Goal: Task Accomplishment & Management: Manage account settings

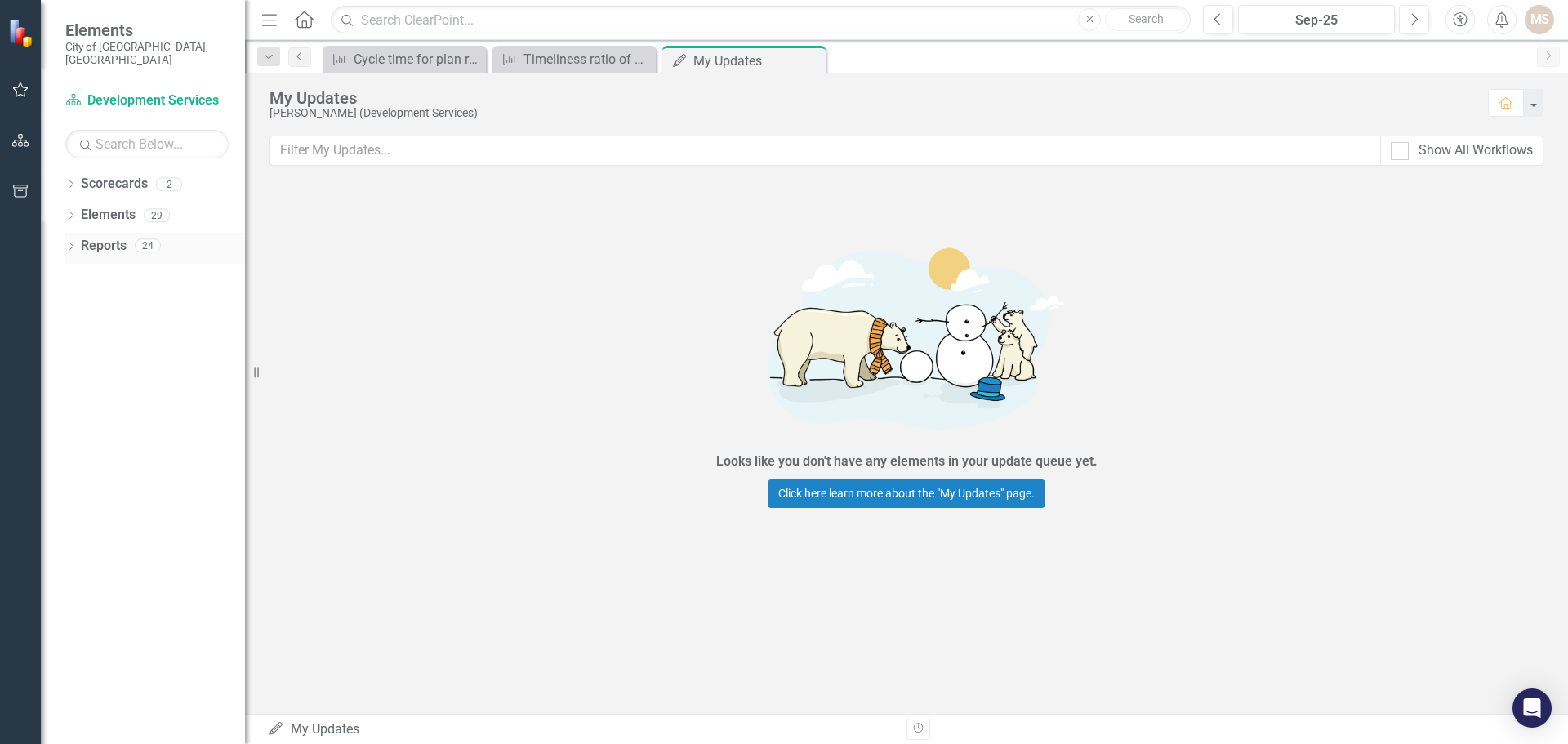
click at [70, 244] on icon "Dropdown" at bounding box center [71, 248] width 11 height 9
click at [78, 396] on icon "Dropdown" at bounding box center [78, 400] width 11 height 9
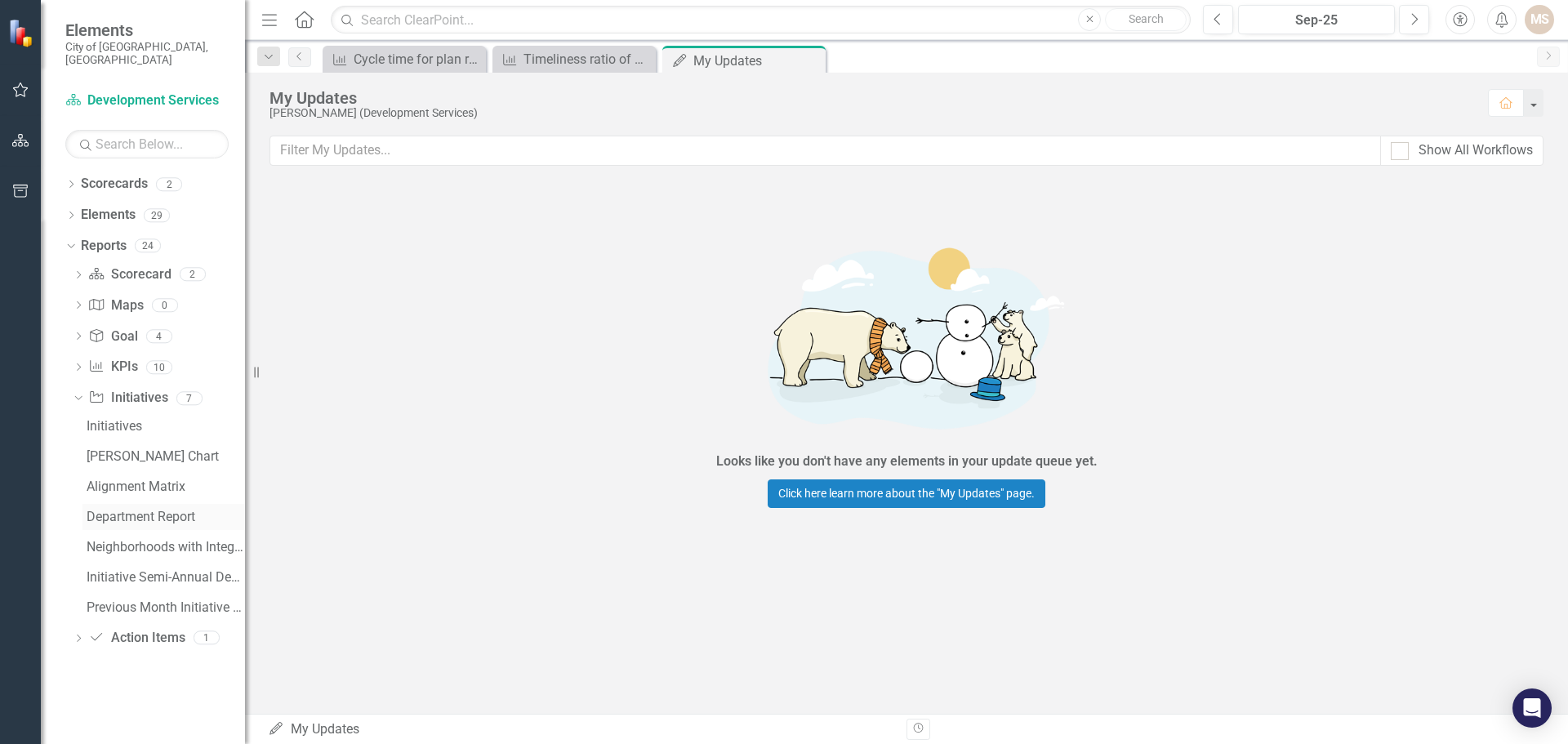
click at [154, 510] on div "Department Report" at bounding box center [165, 517] width 158 height 15
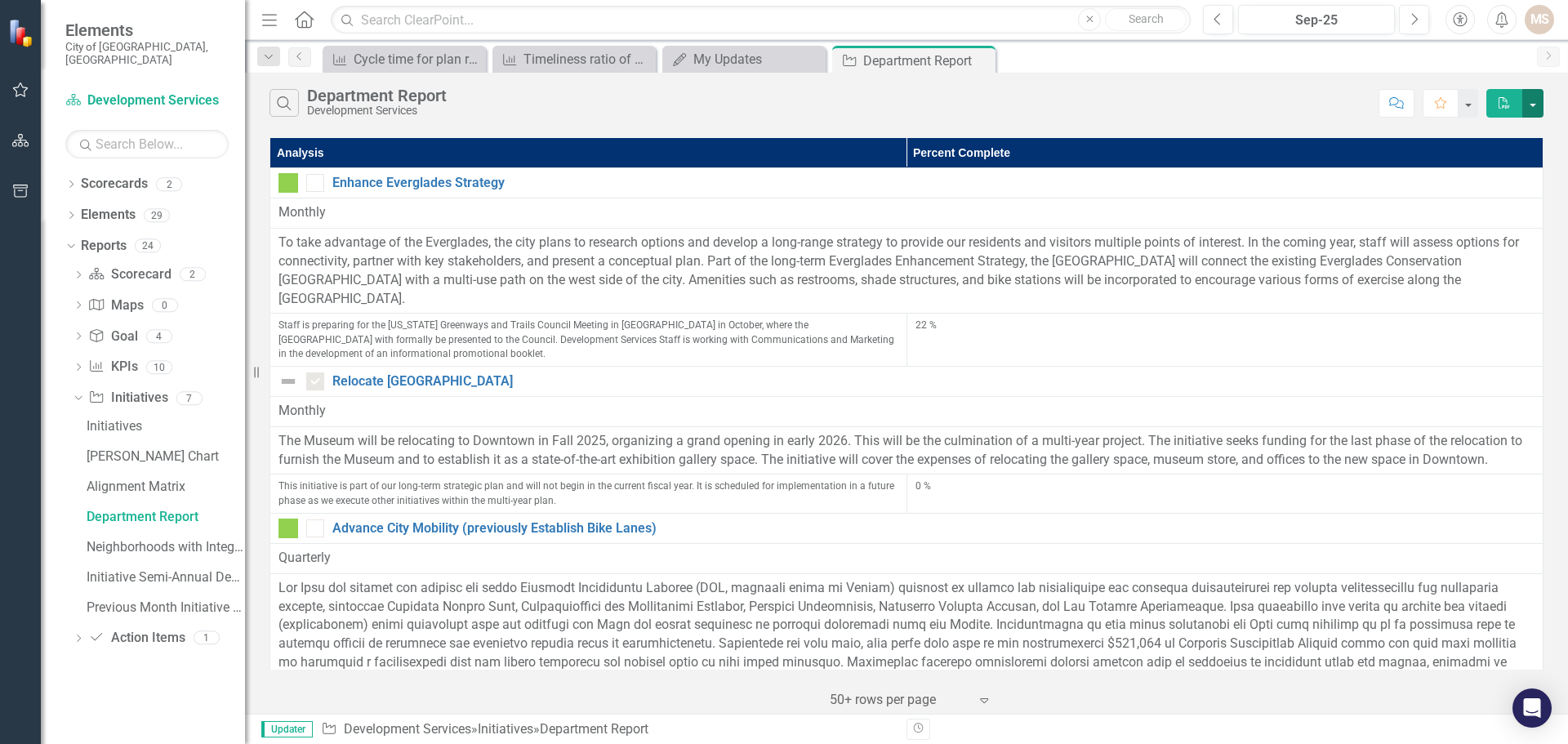
click at [1536, 102] on button "button" at bounding box center [1533, 103] width 21 height 29
click at [1477, 132] on link "PDF Export to PDF" at bounding box center [1477, 133] width 129 height 31
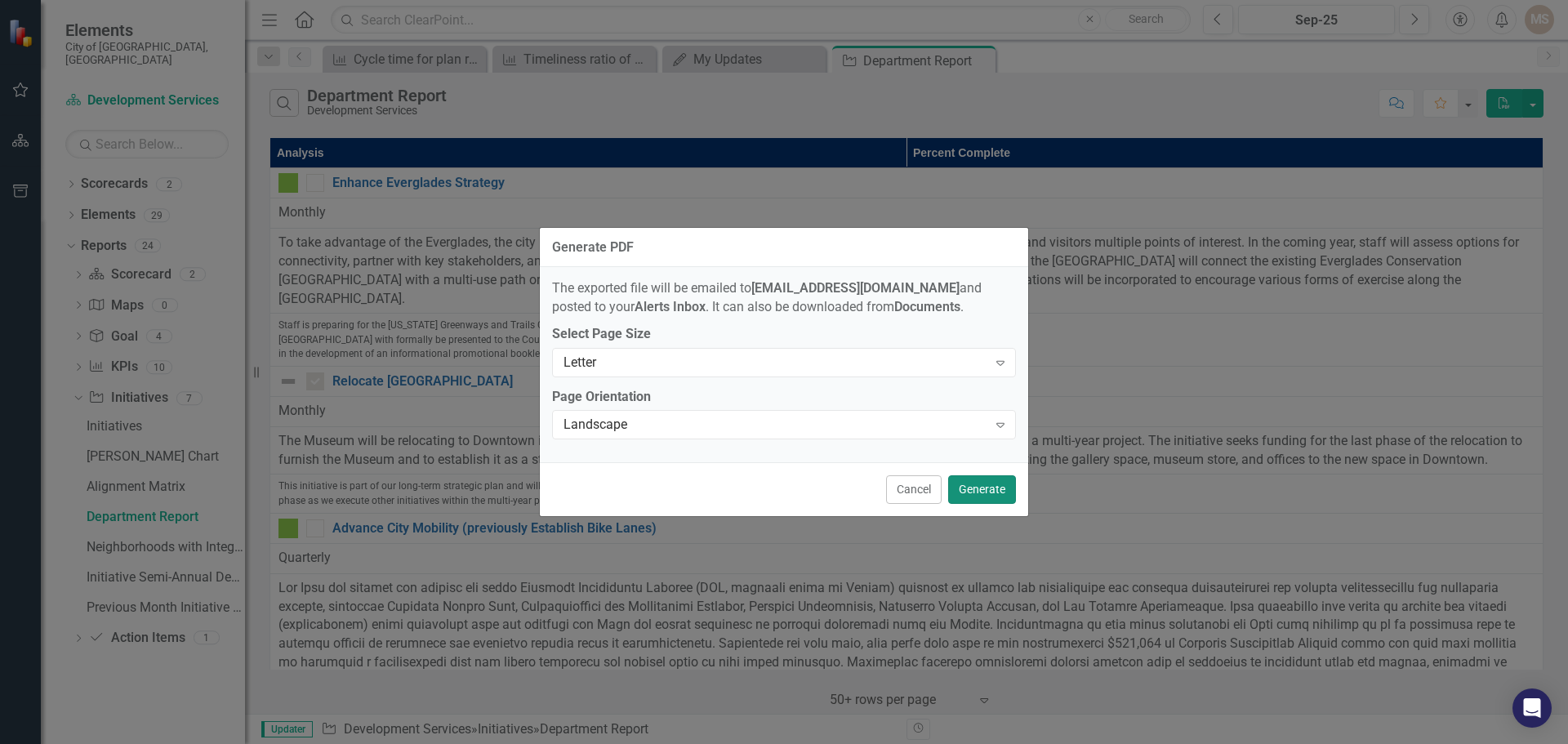
click at [985, 486] on button "Generate" at bounding box center [981, 489] width 68 height 29
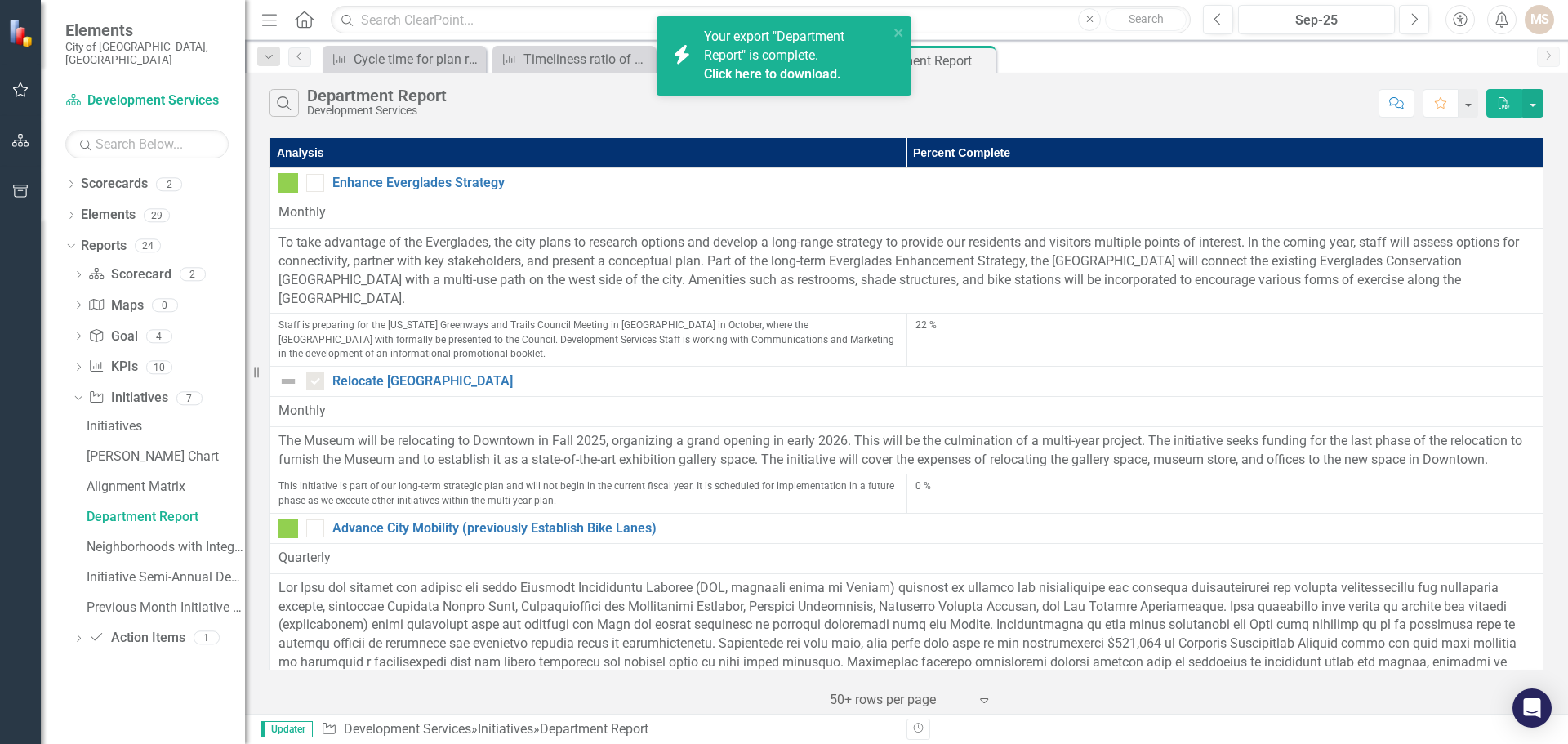
click at [812, 69] on link "Click here to download." at bounding box center [773, 73] width 137 height 16
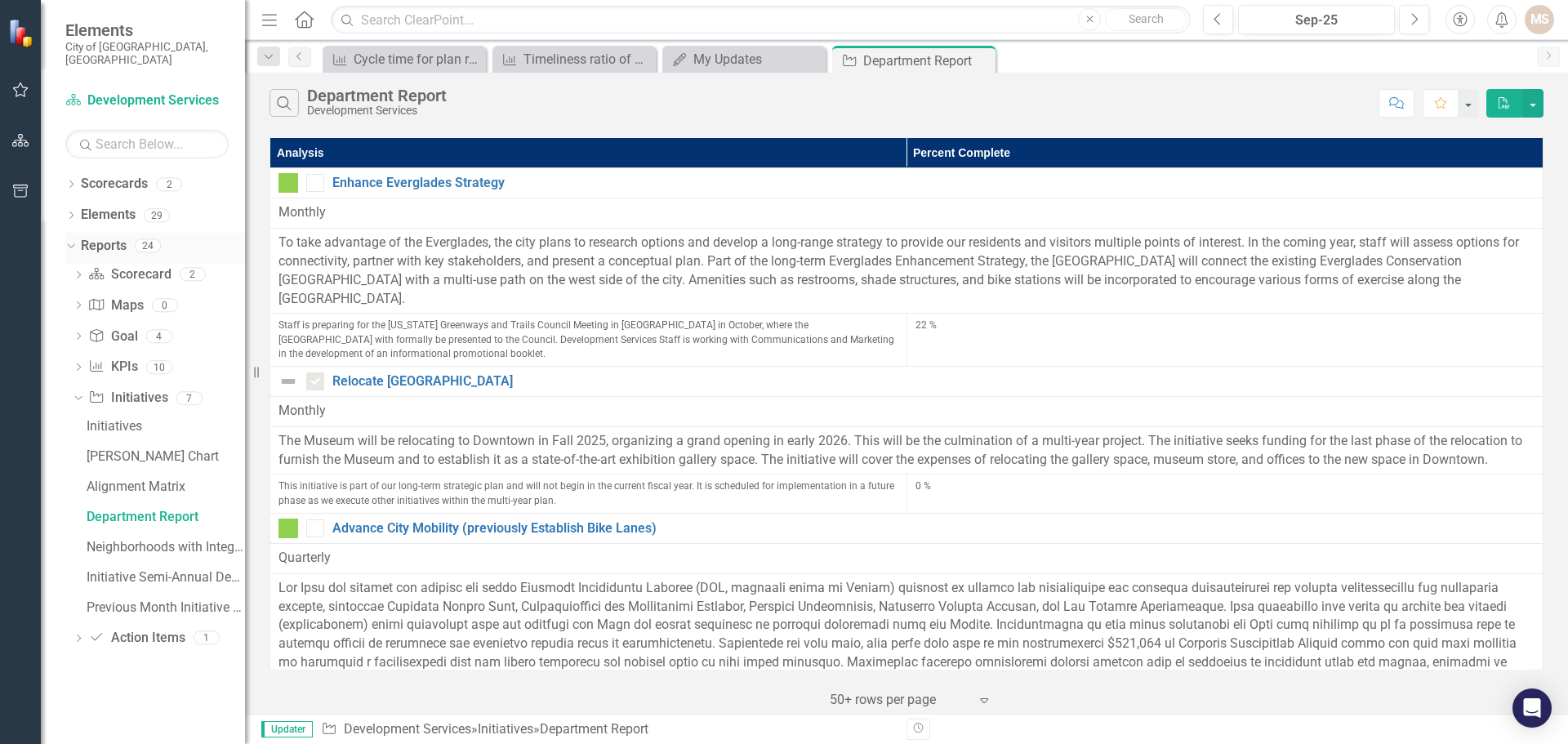
click at [66, 239] on icon "Dropdown" at bounding box center [70, 245] width 9 height 11
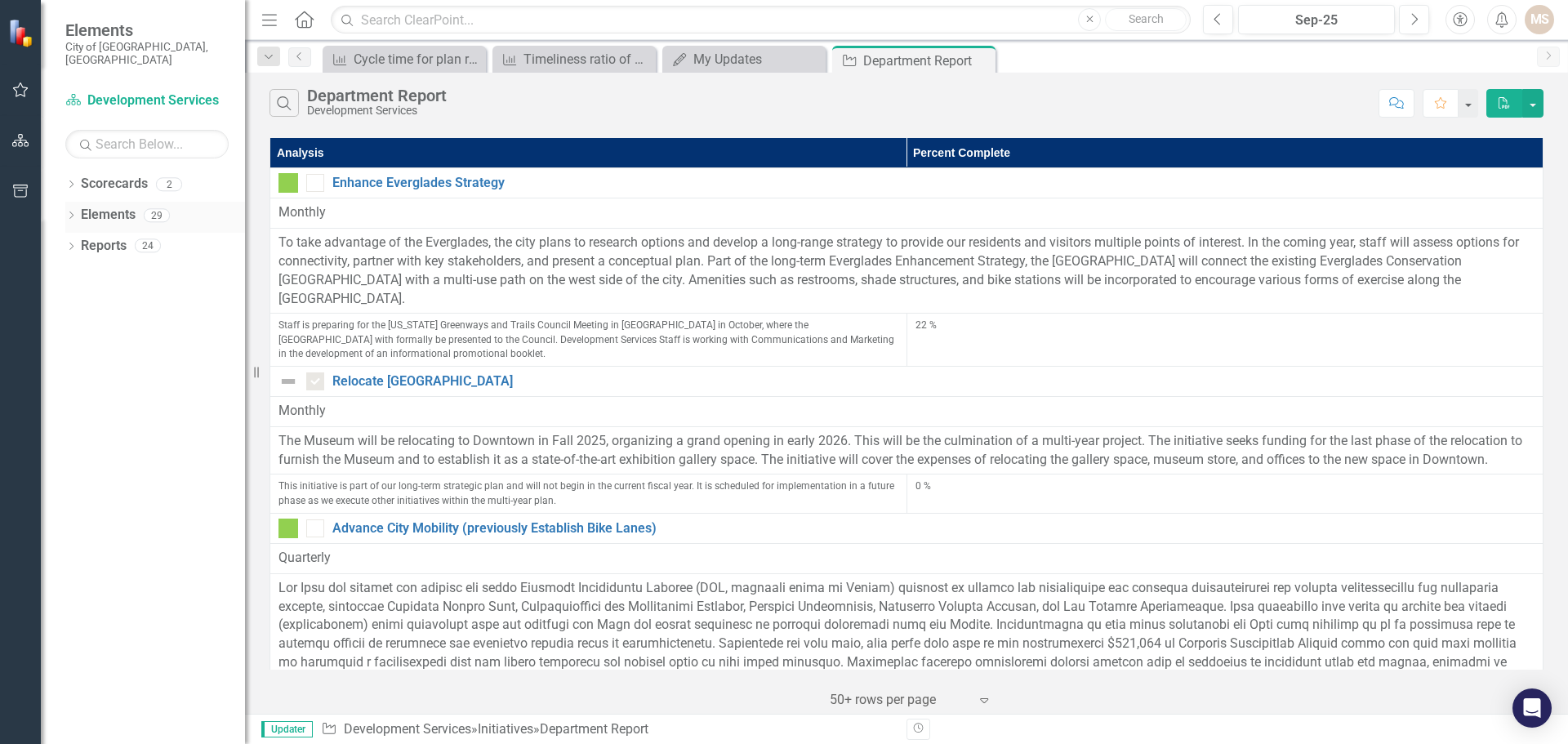
click at [73, 210] on div "Dropdown" at bounding box center [71, 217] width 11 height 14
click at [76, 305] on icon "Dropdown" at bounding box center [79, 309] width 11 height 9
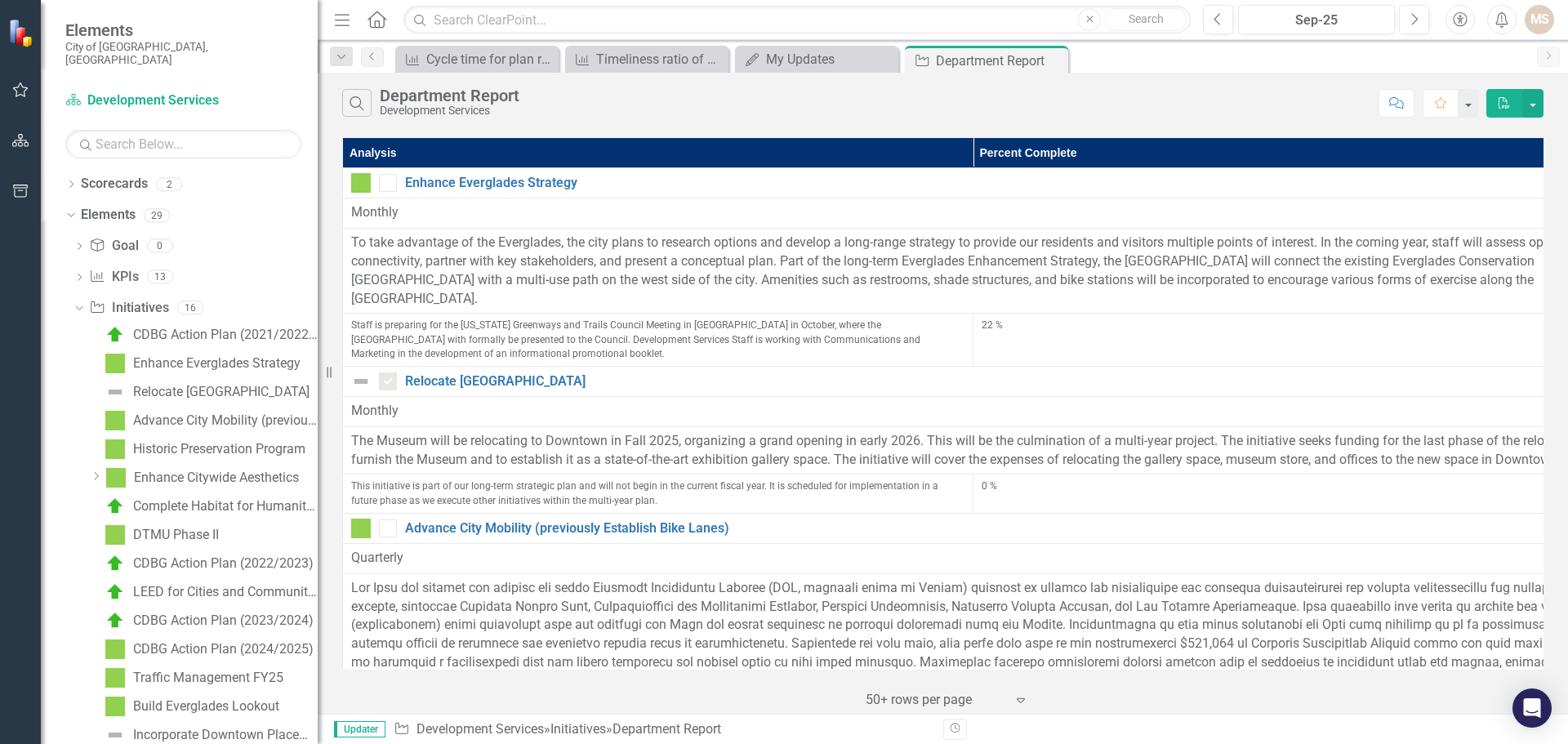
drag, startPoint x: 248, startPoint y: 380, endPoint x: 318, endPoint y: 384, distance: 70.1
click at [318, 384] on div "Resize" at bounding box center [324, 372] width 13 height 744
click at [233, 413] on div "Advance City Mobility (previously Establish Bike Lanes)" at bounding box center [225, 421] width 184 height 15
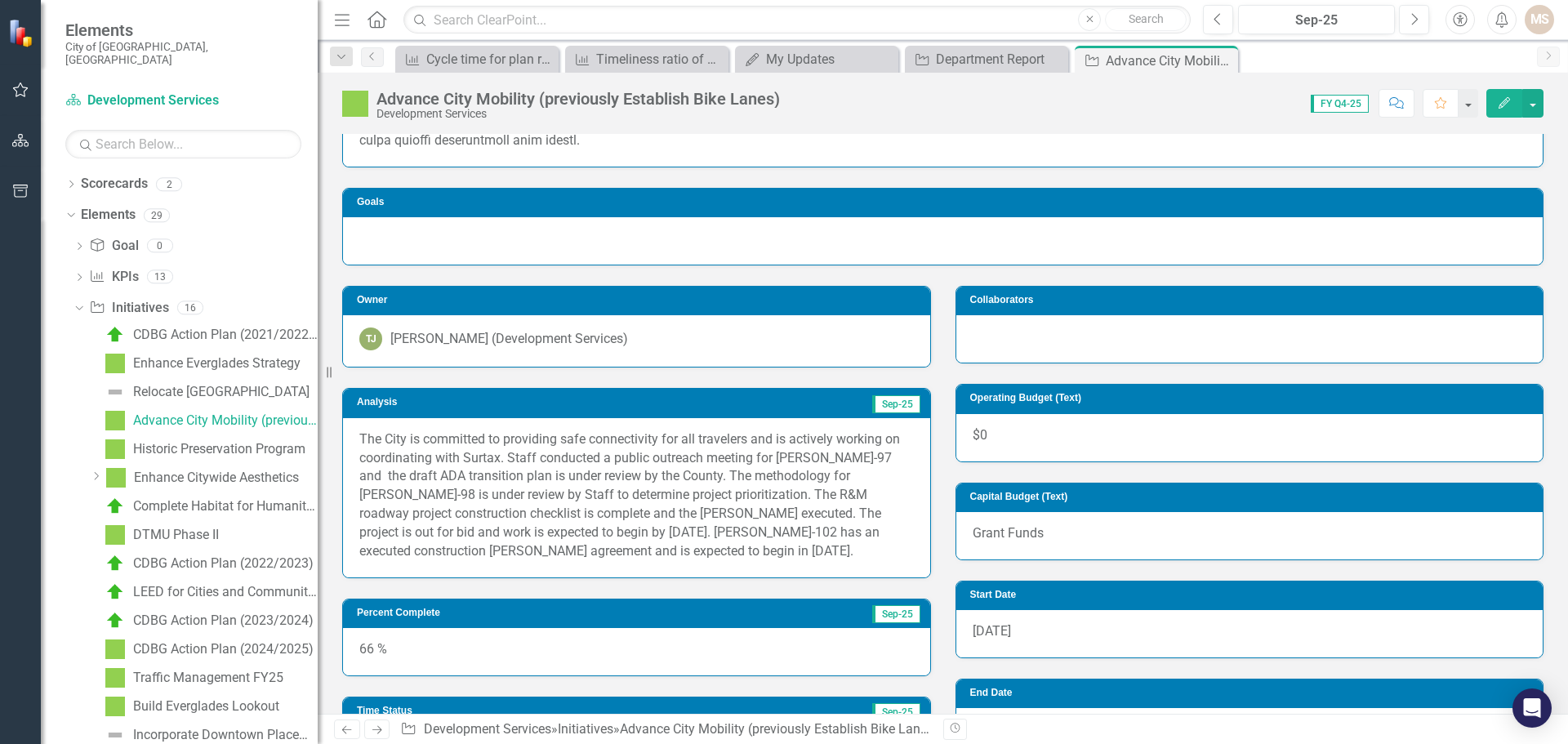
scroll to position [245, 0]
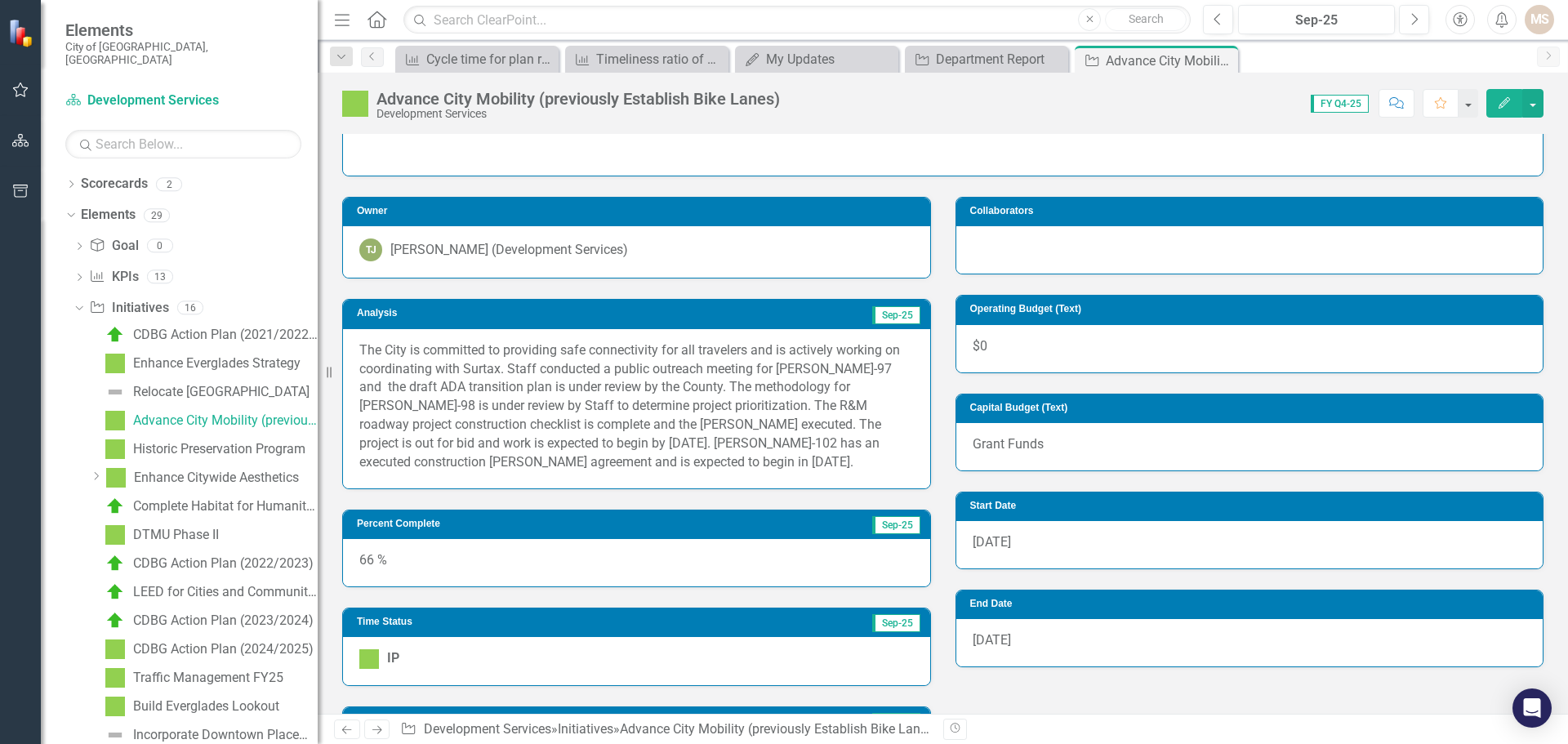
click at [629, 469] on p "The City is committed to providing safe connectivity for all travelers and is a…" at bounding box center [637, 406] width 554 height 131
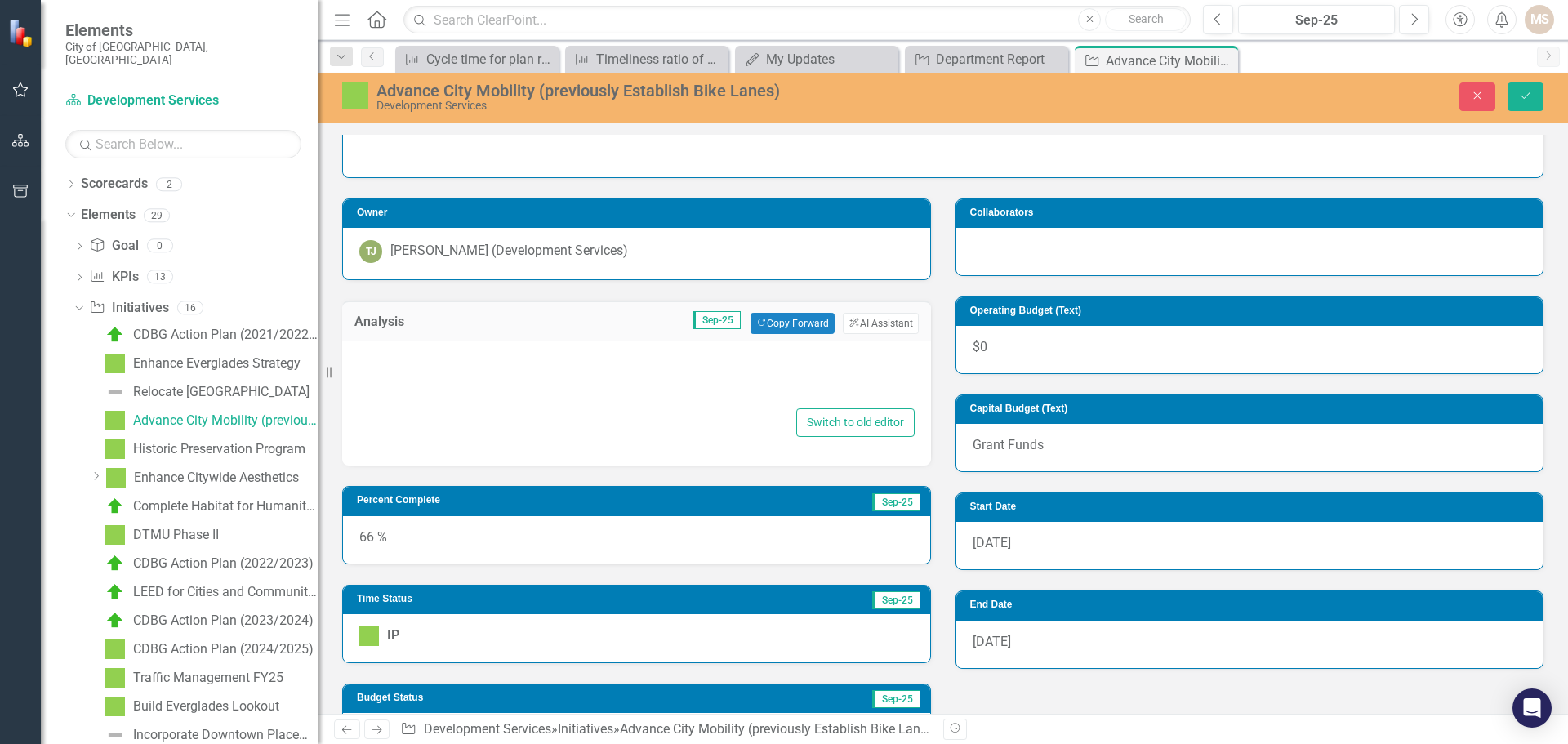
type textarea "<p>The City is committed to providing safe connectivity for all travelers and i…"
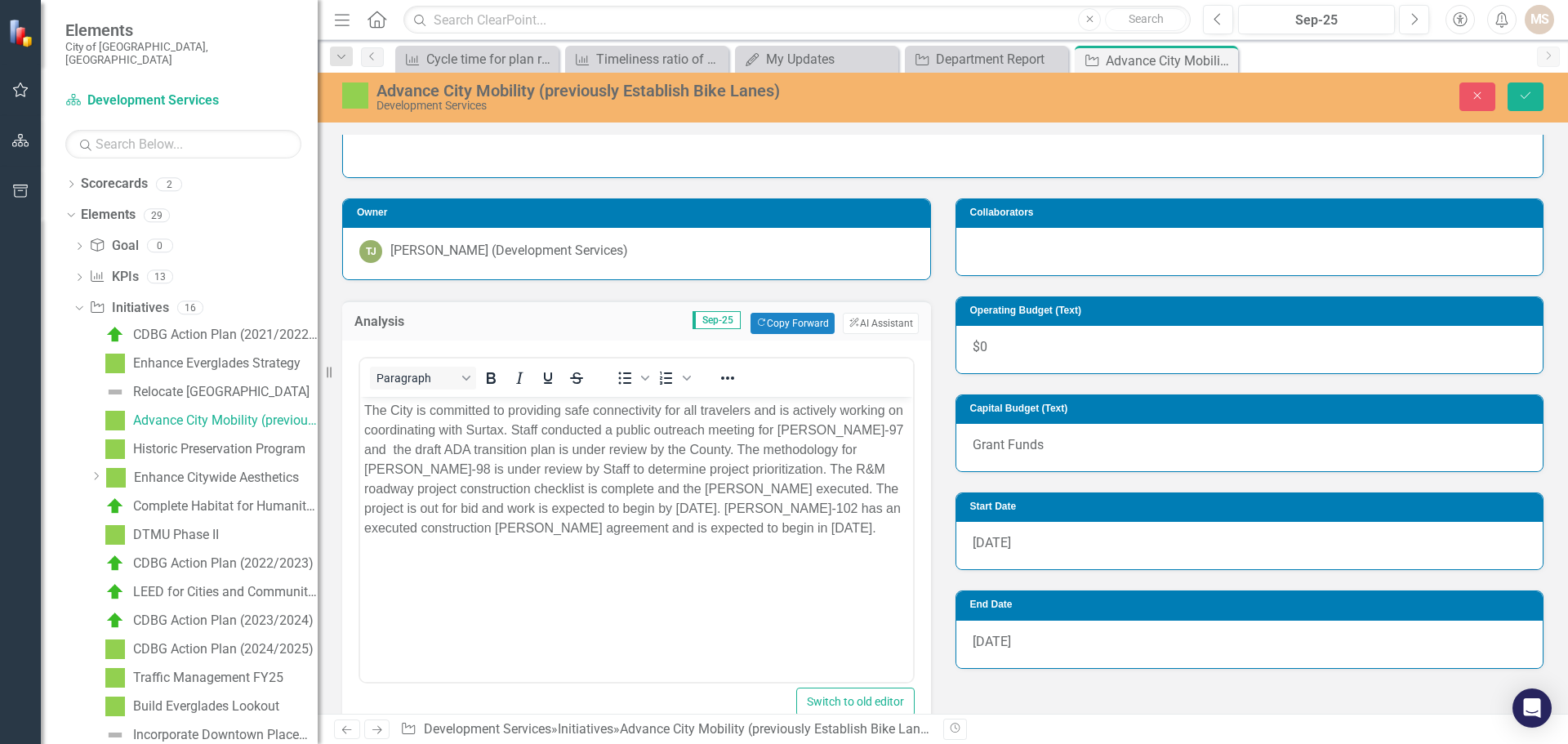
scroll to position [0, 0]
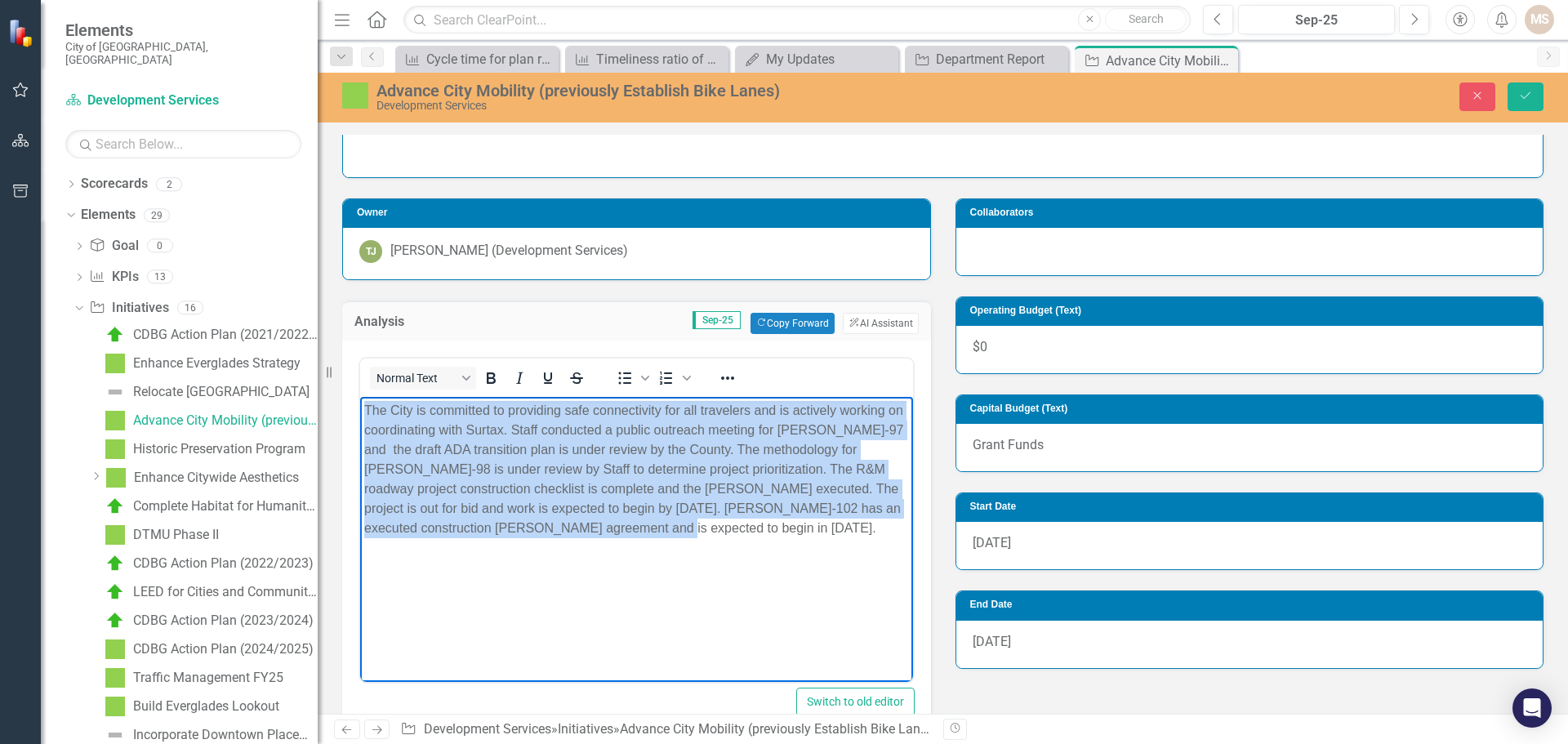
drag, startPoint x: 759, startPoint y: 543, endPoint x: 717, endPoint y: 796, distance: 256.5
click at [360, 410] on html "The City is committed to providing safe connectivity for all travelers and is a…" at bounding box center [637, 518] width 553 height 245
paste body "Rich Text Area. Press ALT-0 for help."
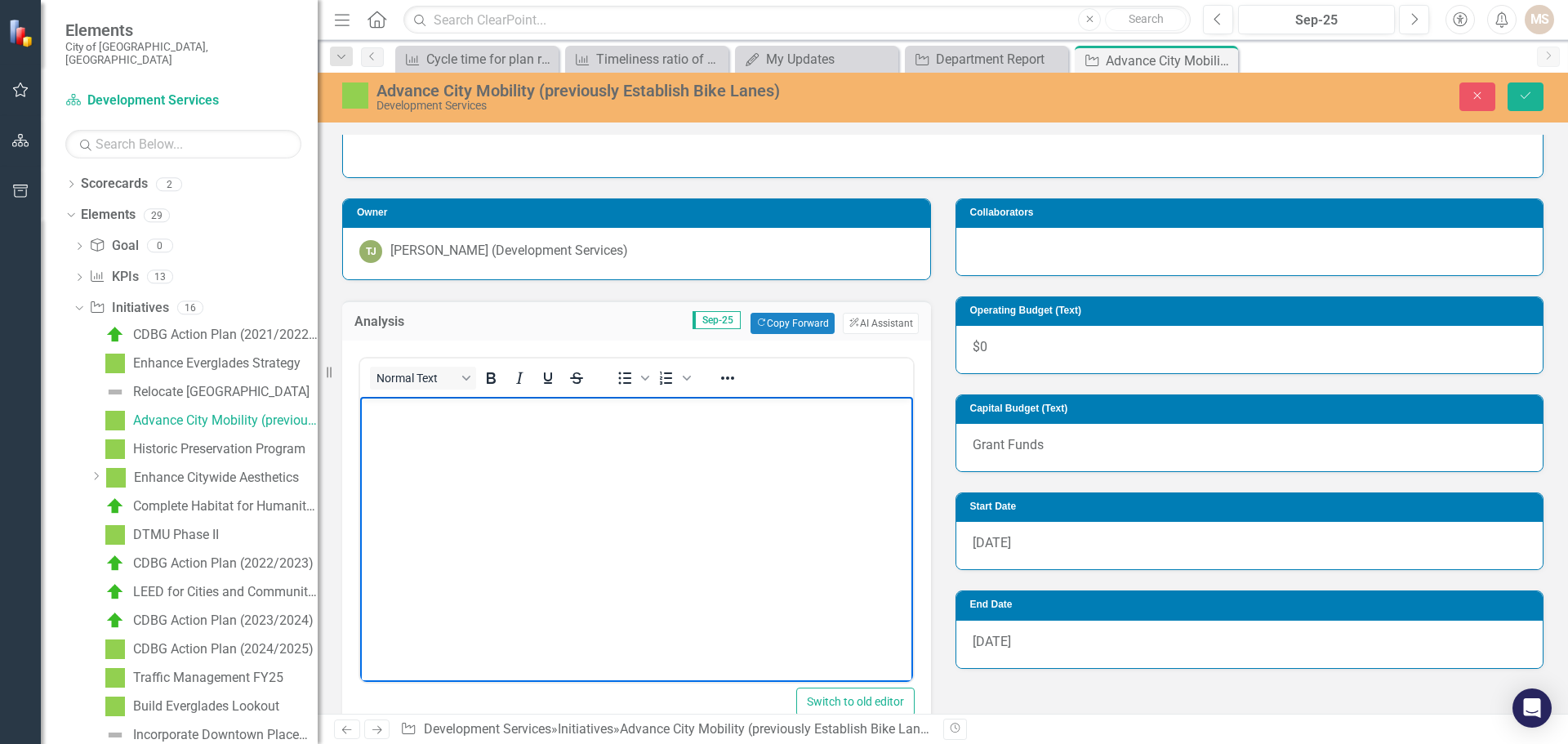
click at [502, 480] on body "Rich Text Area. Press ALT-0 for help." at bounding box center [637, 518] width 553 height 245
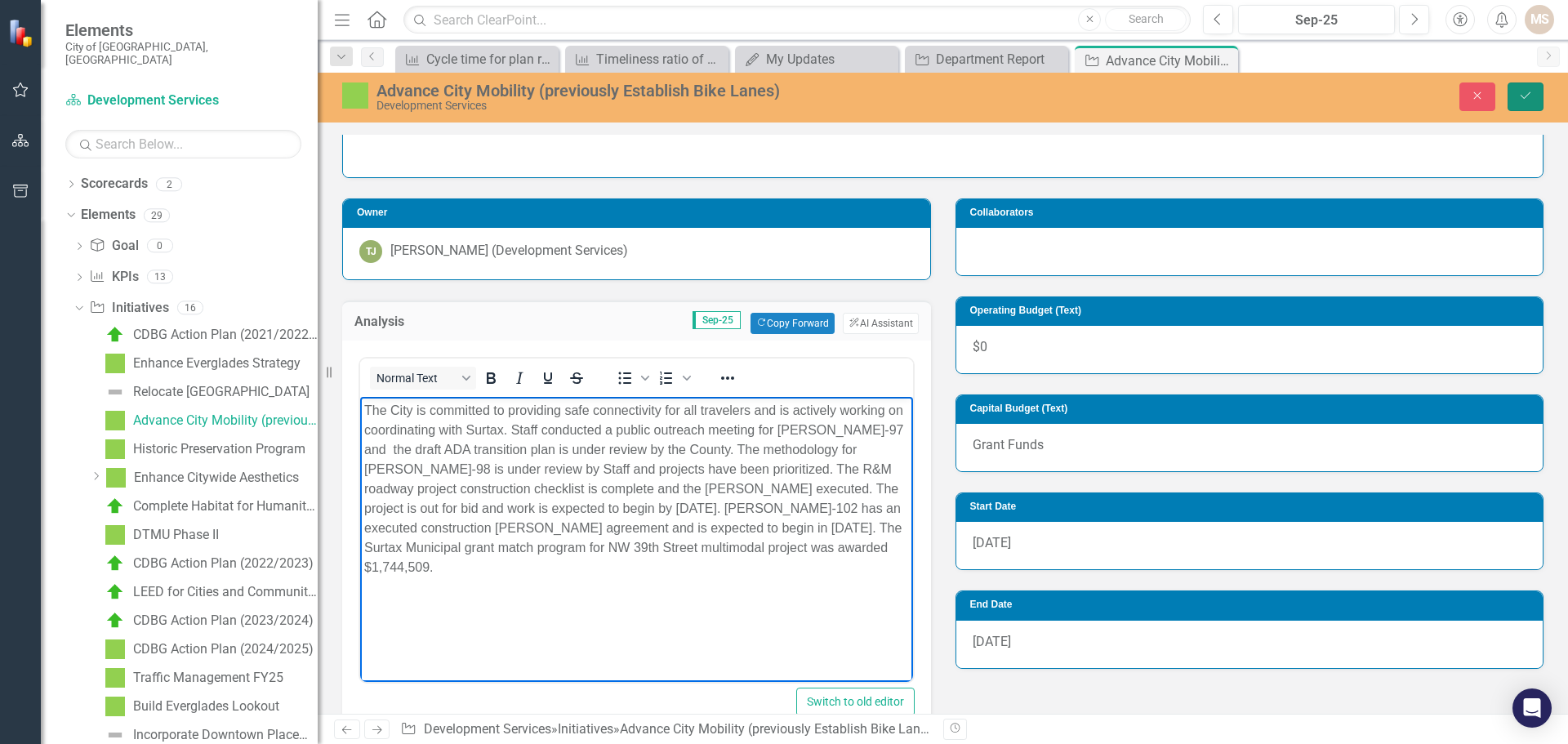
click at [1518, 94] on icon "Save" at bounding box center [1525, 95] width 15 height 11
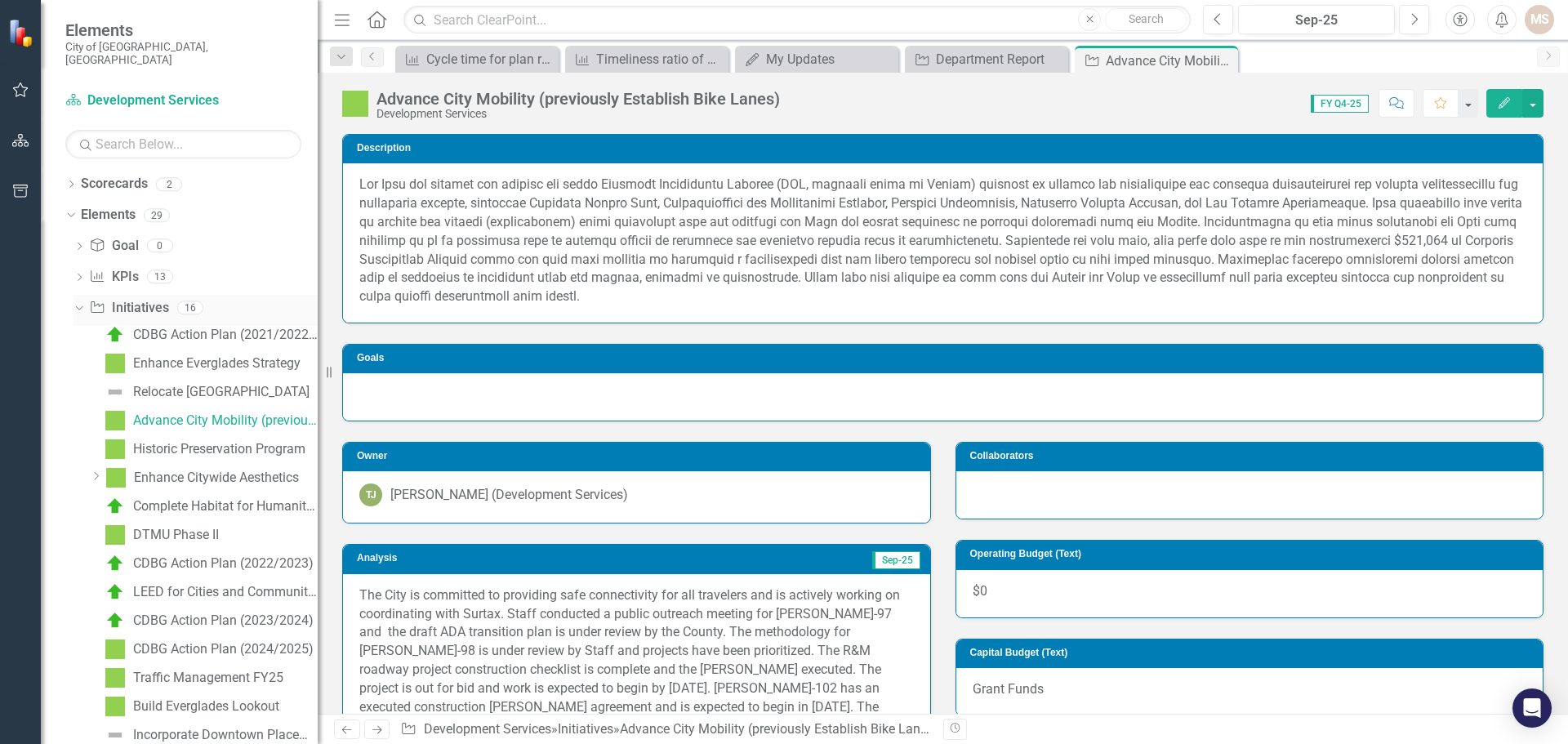
click at [76, 306] on icon at bounding box center [79, 308] width 7 height 4
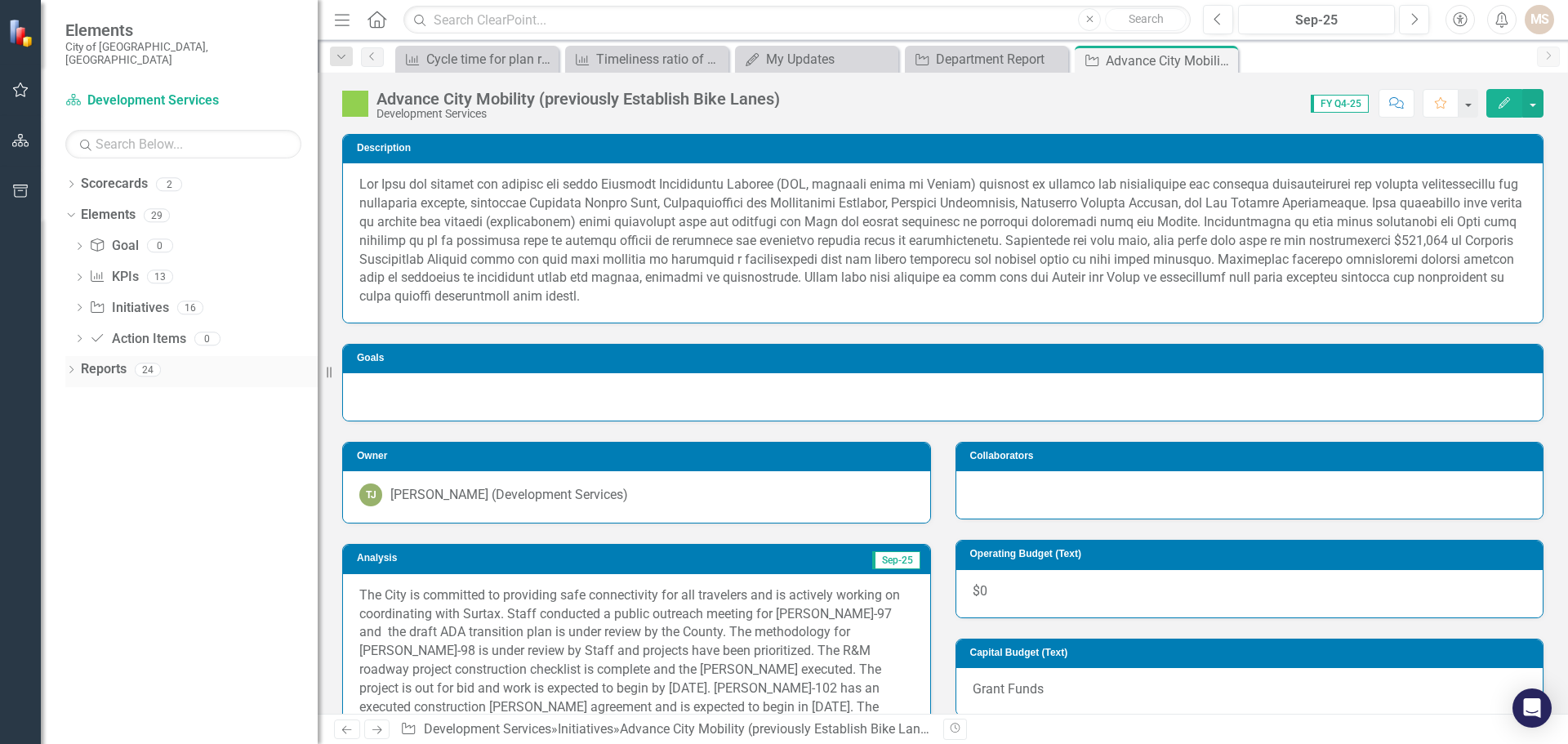
click at [71, 367] on icon "Dropdown" at bounding box center [71, 372] width 11 height 9
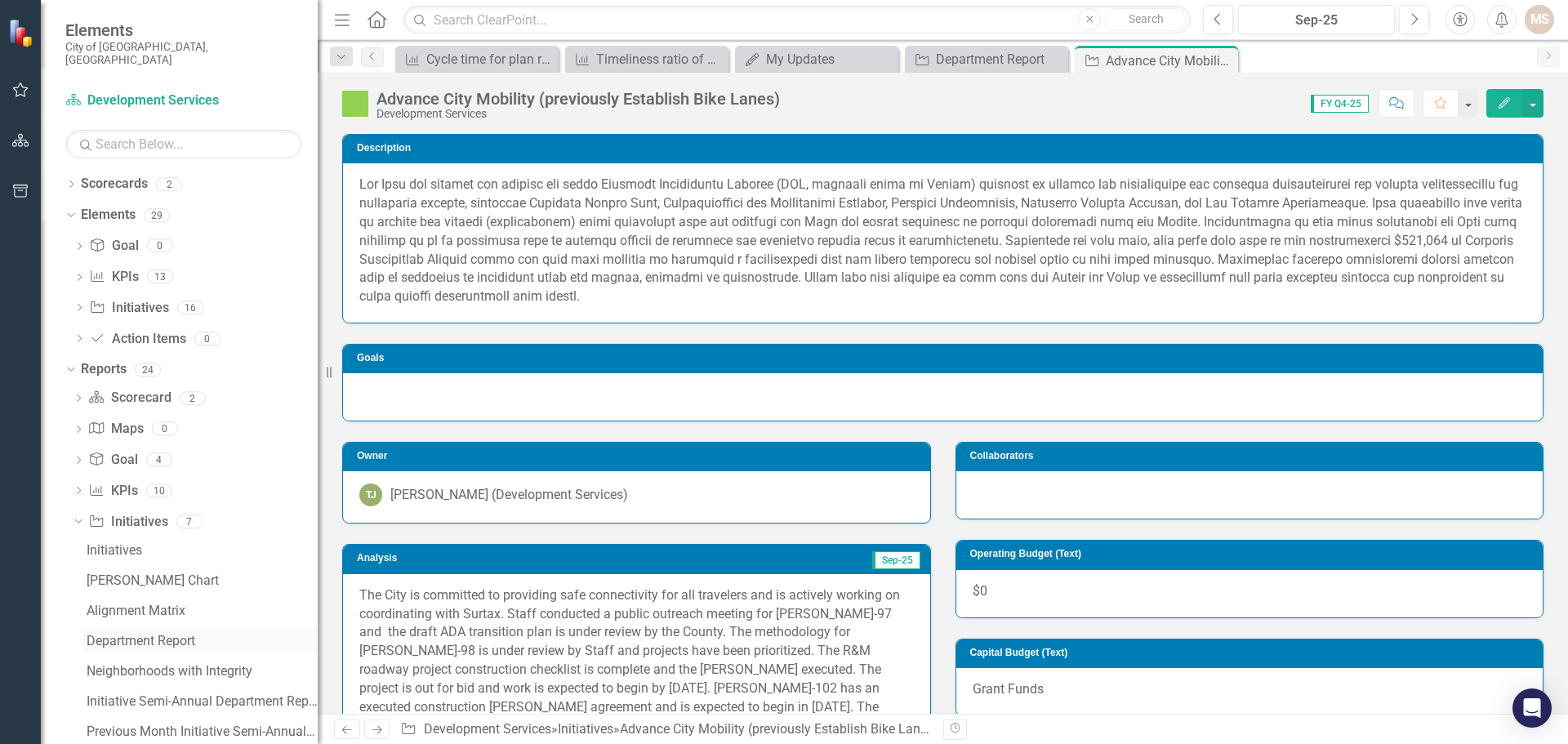
click at [135, 627] on link "Department Report" at bounding box center [200, 640] width 235 height 26
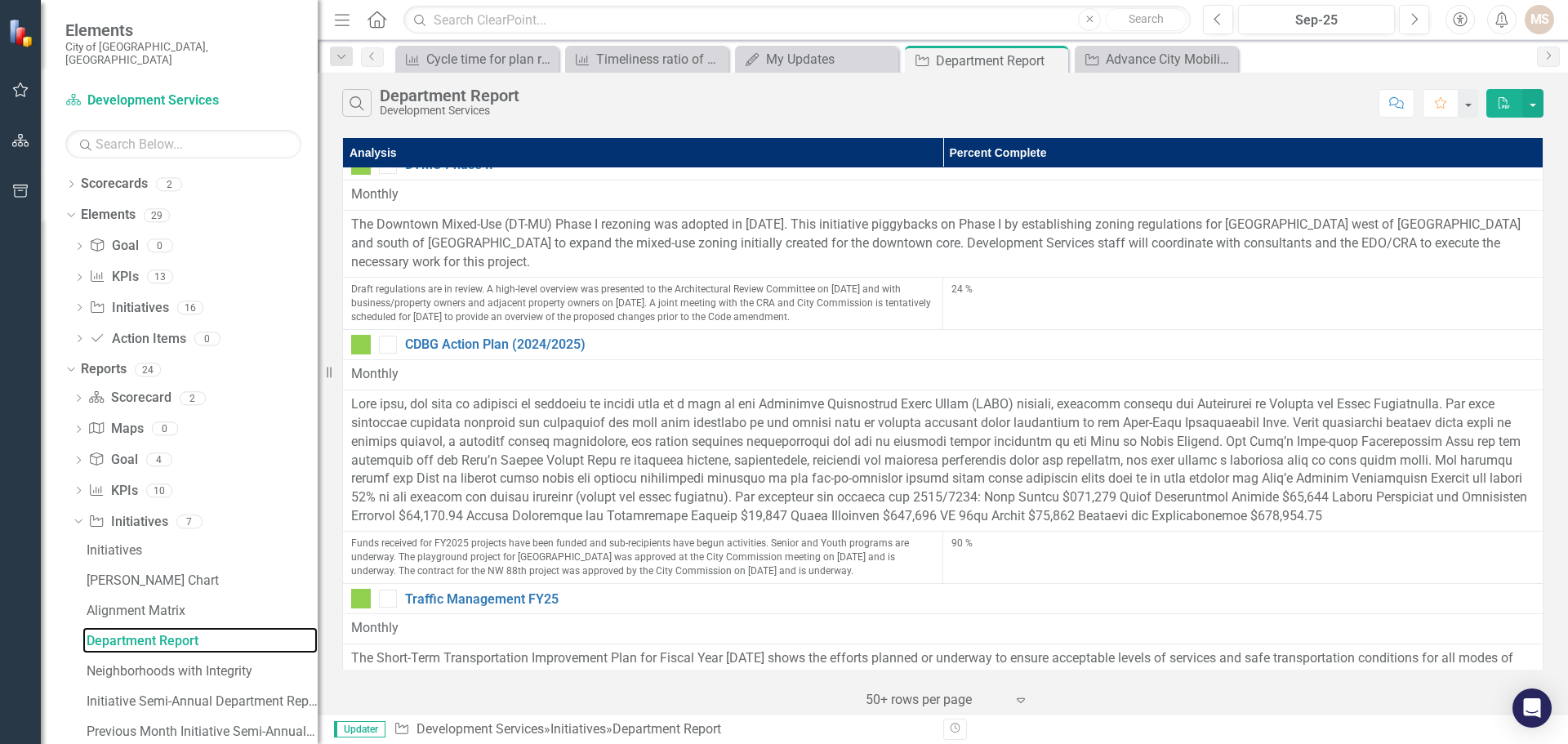
scroll to position [1225, 0]
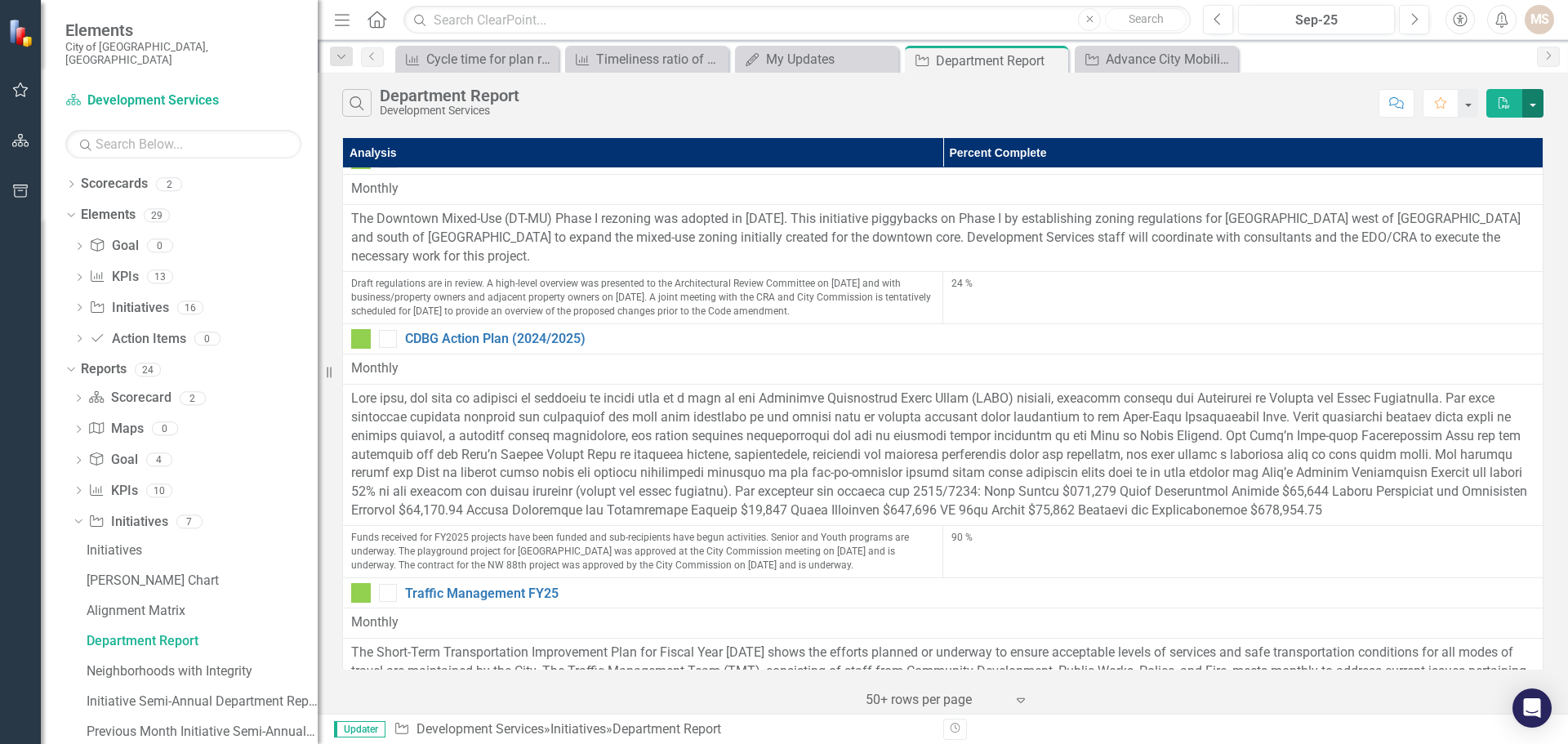
click at [1532, 103] on button "button" at bounding box center [1533, 103] width 21 height 29
click at [1469, 128] on link "PDF Export to PDF" at bounding box center [1477, 133] width 129 height 31
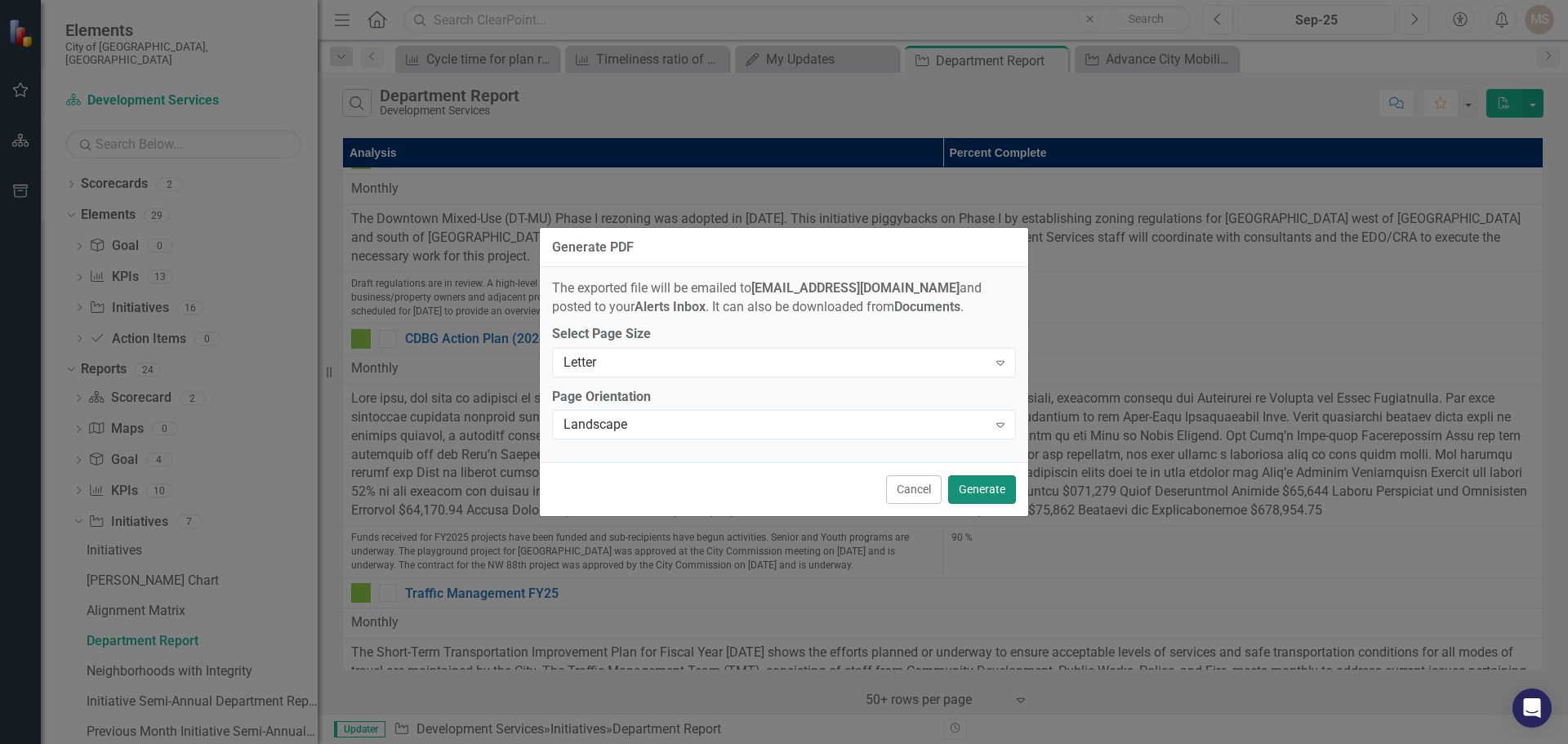
click at [989, 492] on button "Generate" at bounding box center [981, 489] width 68 height 29
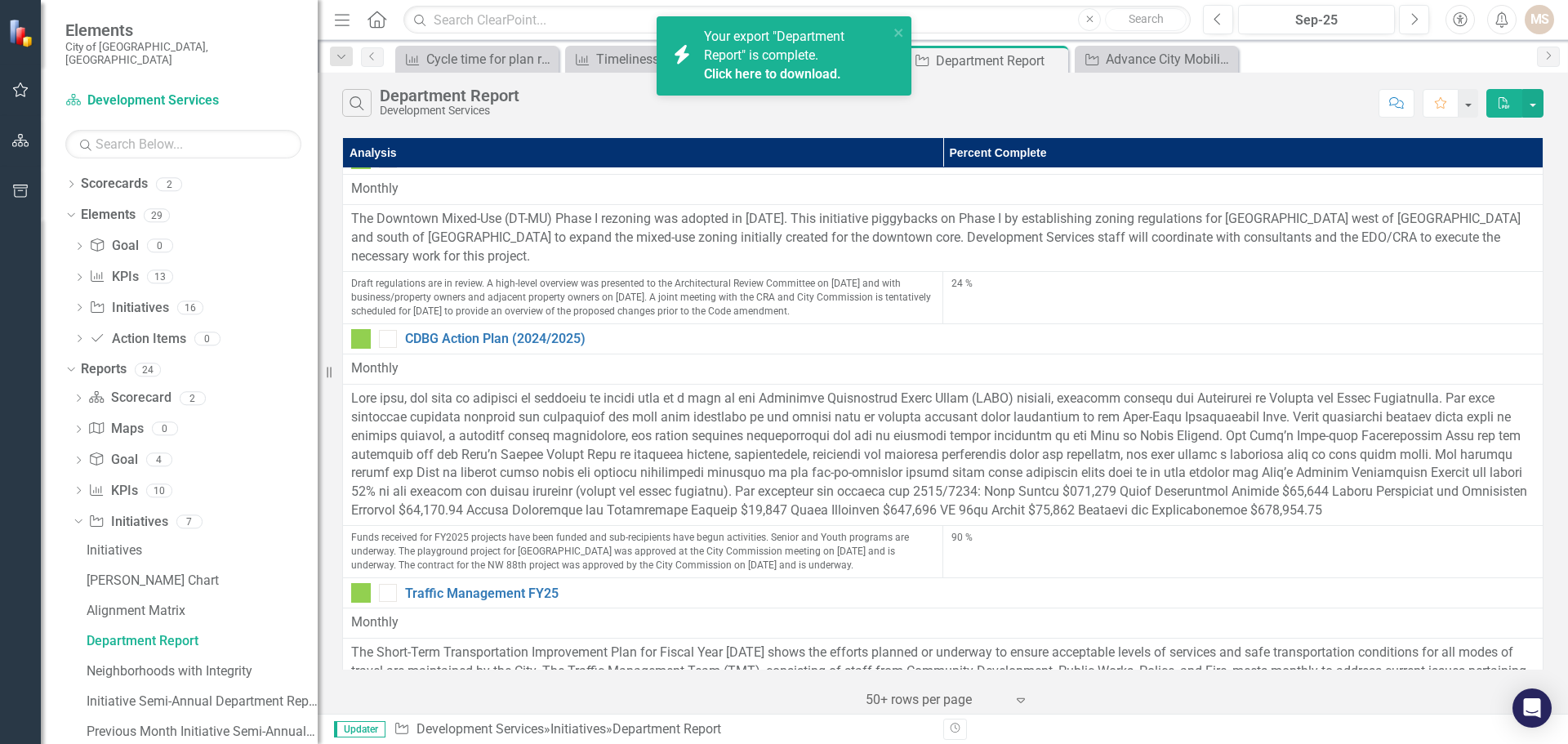
click at [746, 70] on link "Click here to download." at bounding box center [773, 73] width 137 height 16
